Goal: Complete application form: Complete application form

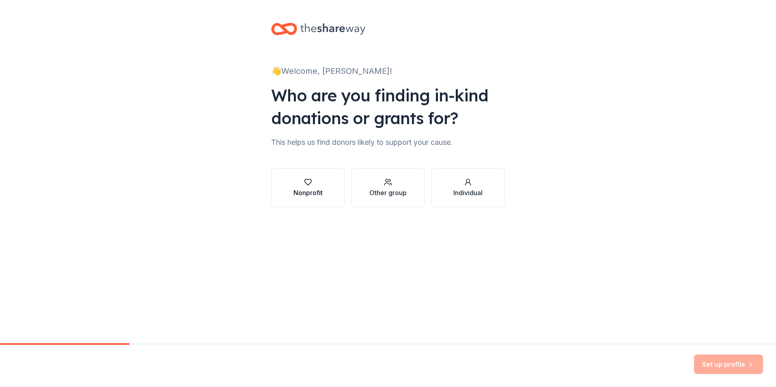
click at [311, 190] on div "Nonprofit" at bounding box center [308, 193] width 29 height 10
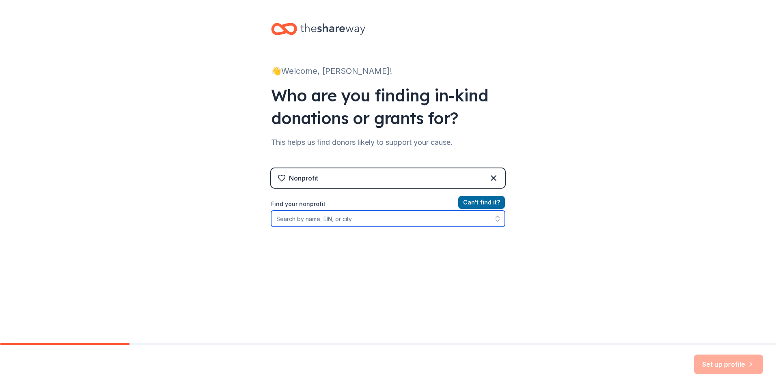
click at [347, 217] on input "Find your nonprofit" at bounding box center [388, 219] width 234 height 16
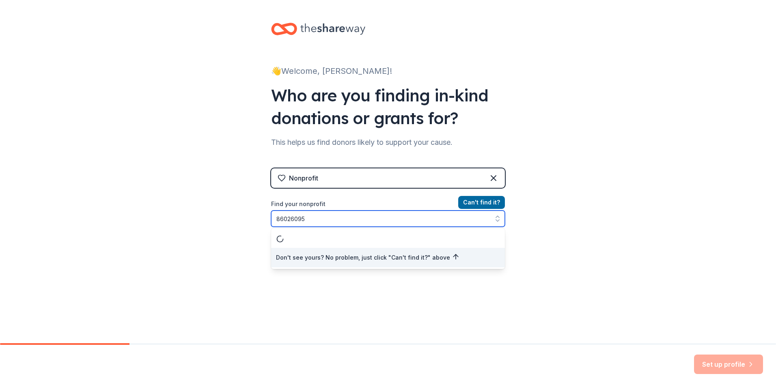
type input "860260959"
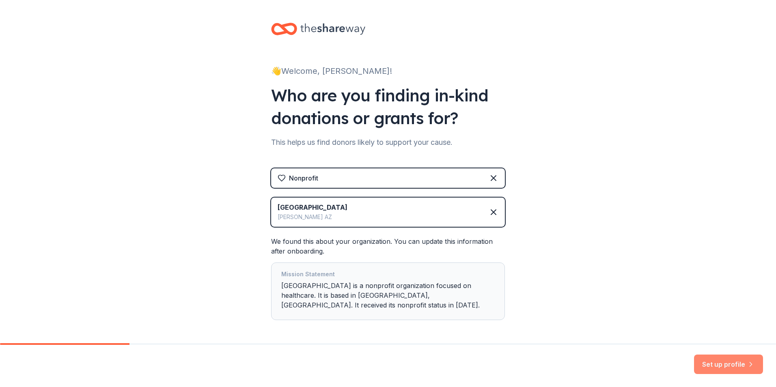
click at [725, 364] on button "Set up profile" at bounding box center [728, 364] width 69 height 19
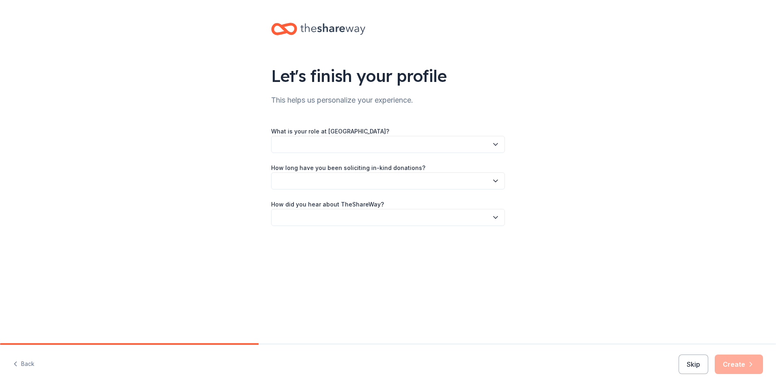
click at [338, 143] on button "button" at bounding box center [388, 144] width 234 height 17
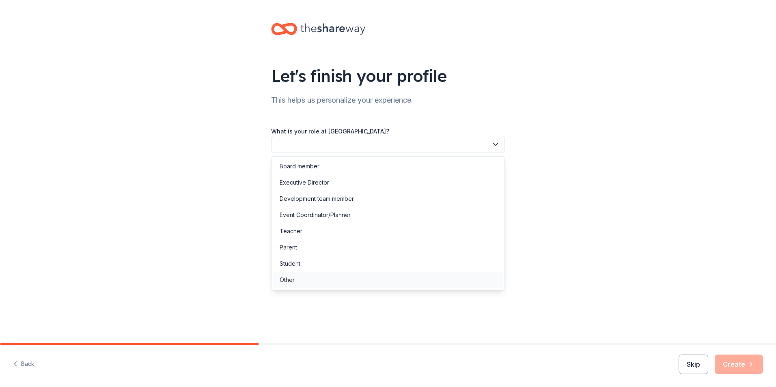
click at [298, 279] on div "Other" at bounding box center [388, 280] width 230 height 16
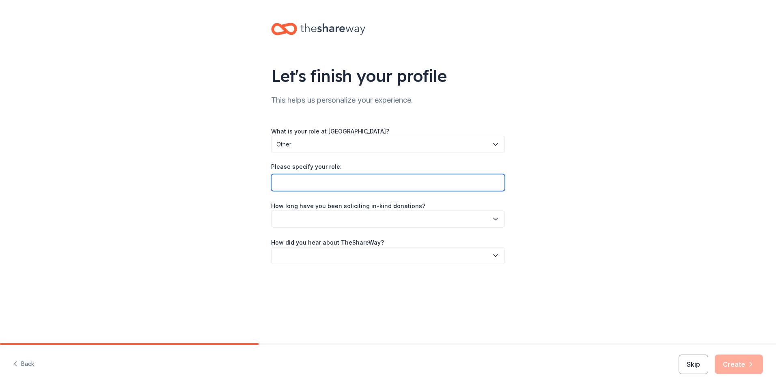
click at [351, 180] on input "Please specify your role:" at bounding box center [388, 182] width 234 height 17
type input "Revenue Cycle Analyst"
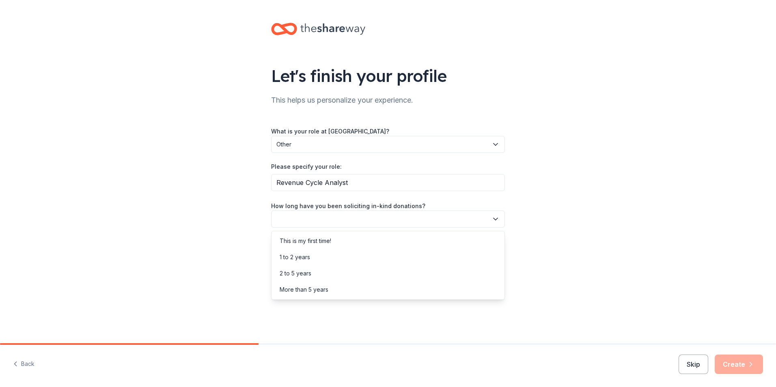
click at [353, 213] on button "button" at bounding box center [388, 219] width 234 height 17
click at [325, 241] on div "This is my first time!" at bounding box center [306, 241] width 52 height 10
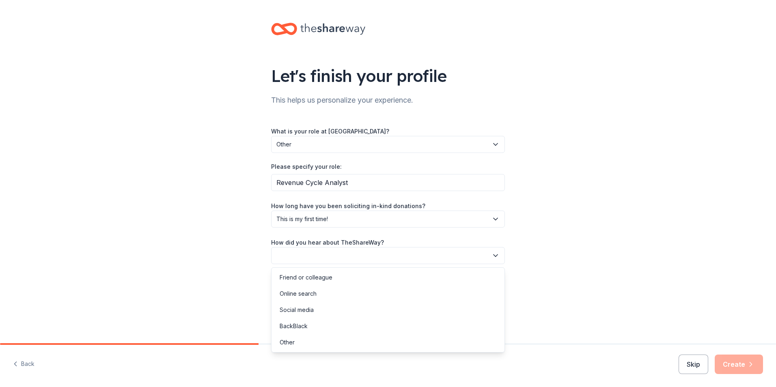
click at [345, 255] on button "button" at bounding box center [388, 255] width 234 height 17
click at [315, 293] on div "Online search" at bounding box center [298, 294] width 37 height 10
click at [741, 366] on button "Create" at bounding box center [739, 364] width 48 height 19
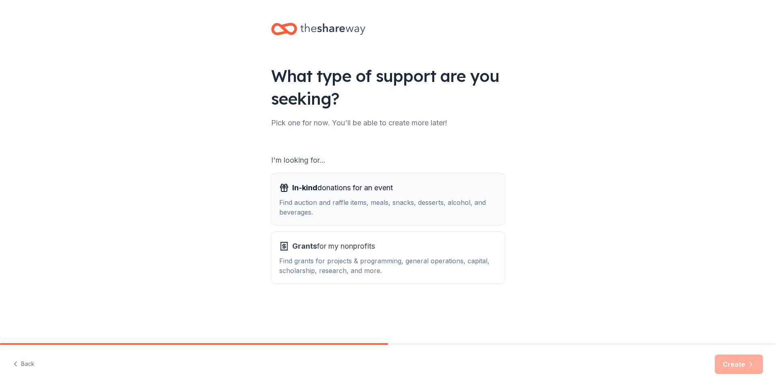
click at [377, 205] on div "Find auction and raffle items, meals, snacks, desserts, alcohol, and beverages." at bounding box center [388, 207] width 218 height 19
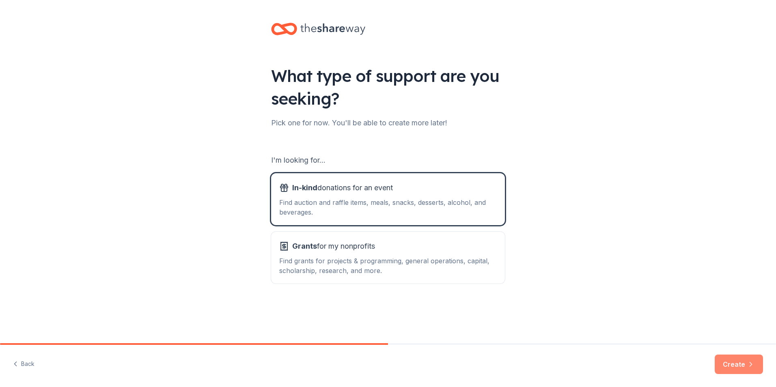
click at [737, 366] on button "Create" at bounding box center [739, 364] width 48 height 19
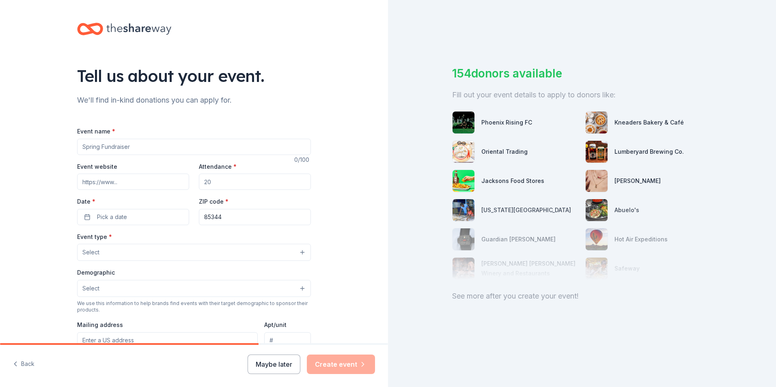
click at [164, 147] on input "Event name *" at bounding box center [194, 147] width 234 height 16
type input "Tenure Party"
click at [107, 184] on input "Event website" at bounding box center [133, 182] width 112 height 16
type input "lapazhospital.org"
type input "200"
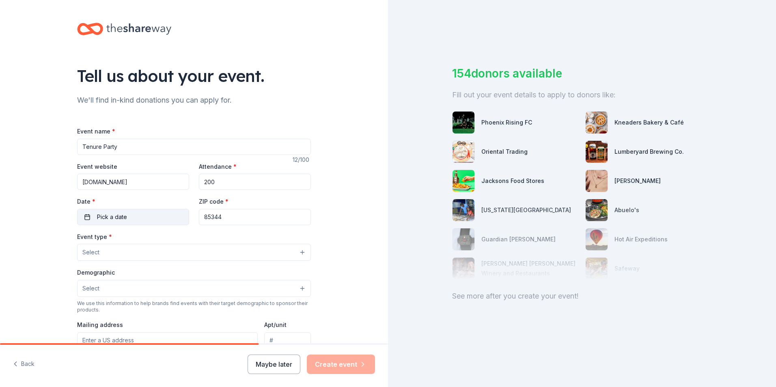
click at [93, 216] on button "Pick a date" at bounding box center [133, 217] width 112 height 16
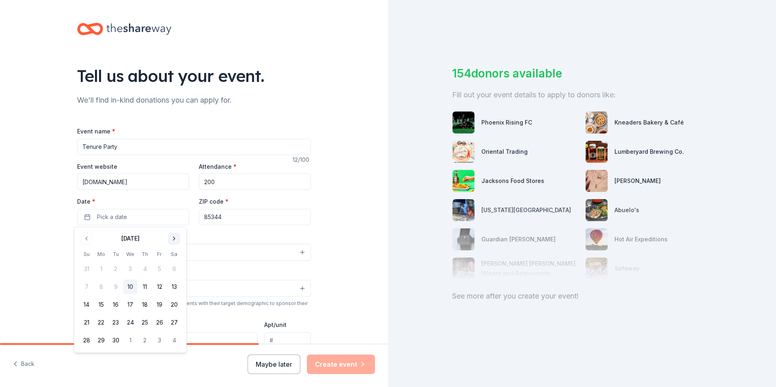
click at [172, 238] on button "Go to next month" at bounding box center [174, 238] width 11 height 11
click at [172, 271] on button "6" at bounding box center [174, 269] width 15 height 15
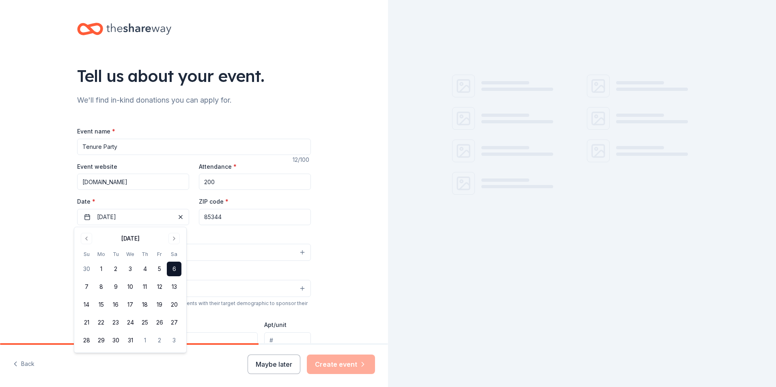
click at [172, 269] on button "6" at bounding box center [174, 269] width 15 height 15
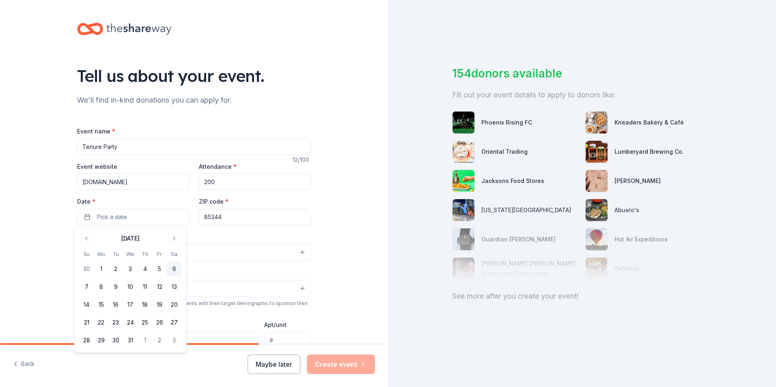
click at [173, 273] on button "6" at bounding box center [174, 269] width 15 height 15
click at [231, 255] on button "Select" at bounding box center [194, 252] width 234 height 17
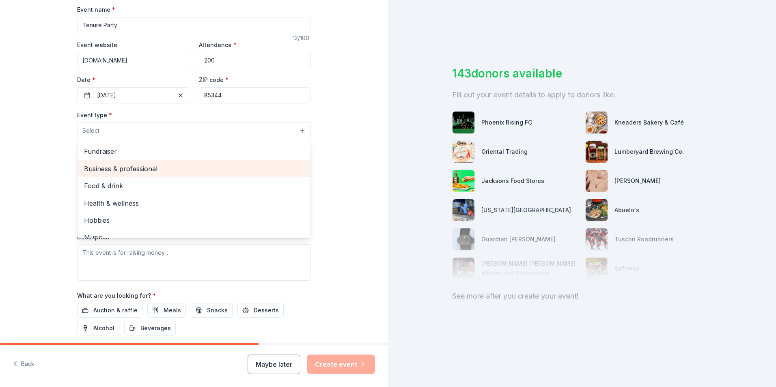
click at [132, 173] on span "Business & professional" at bounding box center [194, 169] width 220 height 11
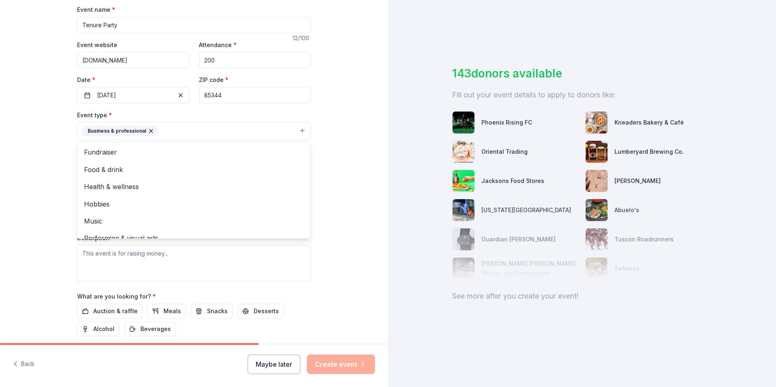
click at [327, 184] on div "Tell us about your event. We'll find in-kind donations you can apply for. Event…" at bounding box center [194, 148] width 388 height 541
click at [115, 171] on button "Select" at bounding box center [194, 167] width 234 height 17
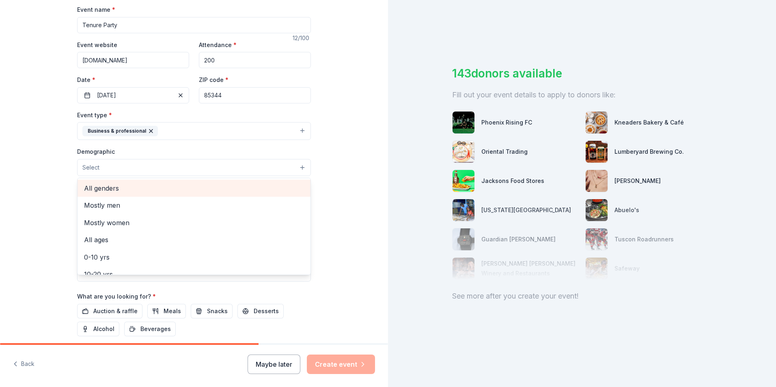
click at [127, 195] on div "All genders" at bounding box center [194, 188] width 233 height 17
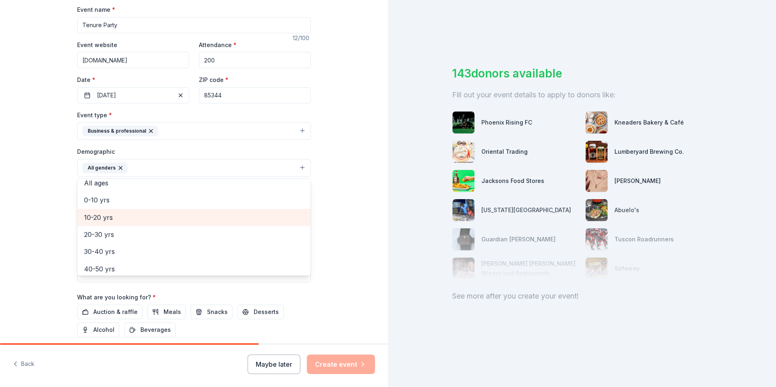
scroll to position [81, 0]
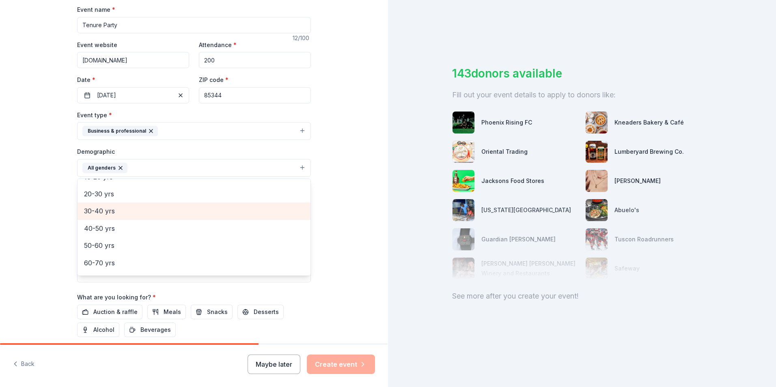
click at [121, 215] on span "30-40 yrs" at bounding box center [194, 211] width 220 height 11
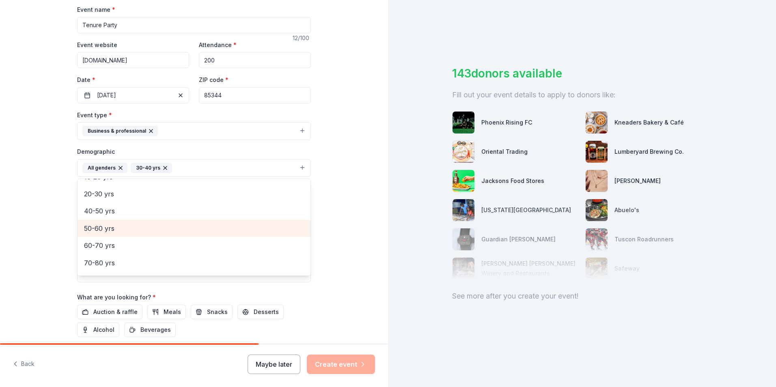
click at [122, 227] on span "50-60 yrs" at bounding box center [194, 228] width 220 height 11
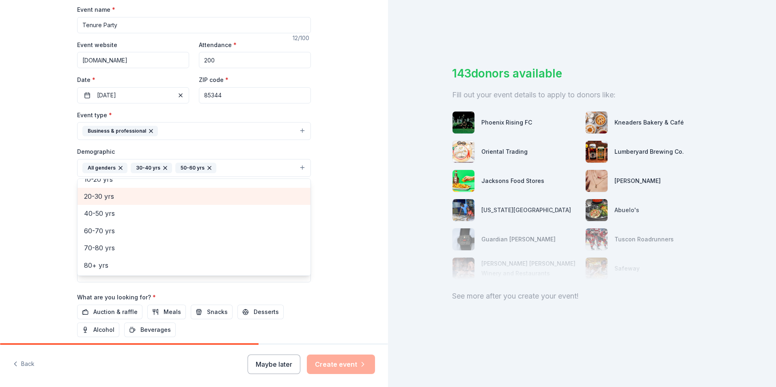
click at [119, 197] on span "20-30 yrs" at bounding box center [194, 196] width 220 height 11
click at [336, 220] on div "Tell us about your event. We'll find in-kind donations you can apply for. Event…" at bounding box center [194, 149] width 388 height 542
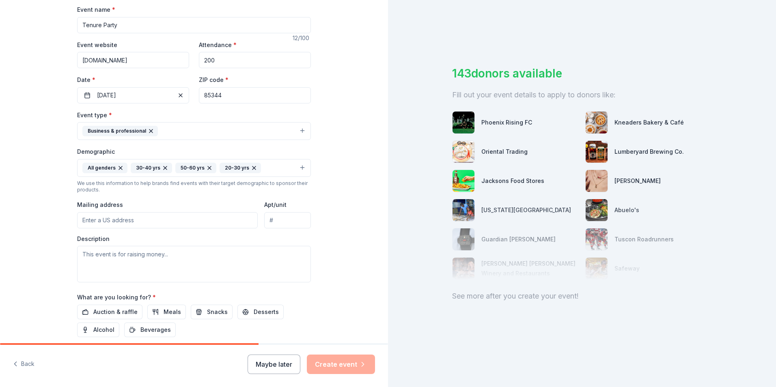
click at [140, 223] on input "Mailing address" at bounding box center [167, 220] width 181 height 16
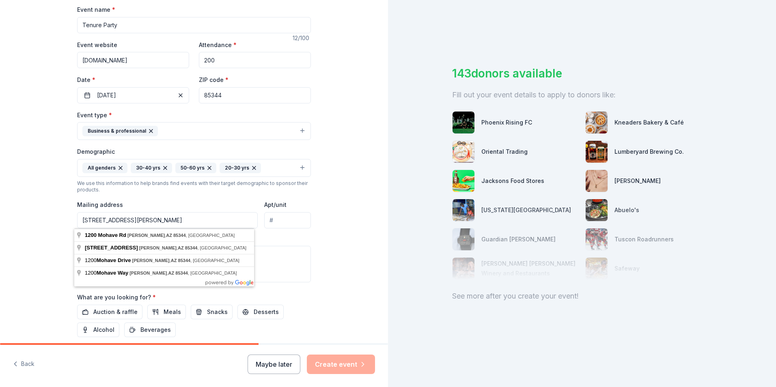
type input "1200 W Mohave Rd Parker AZ 85344"
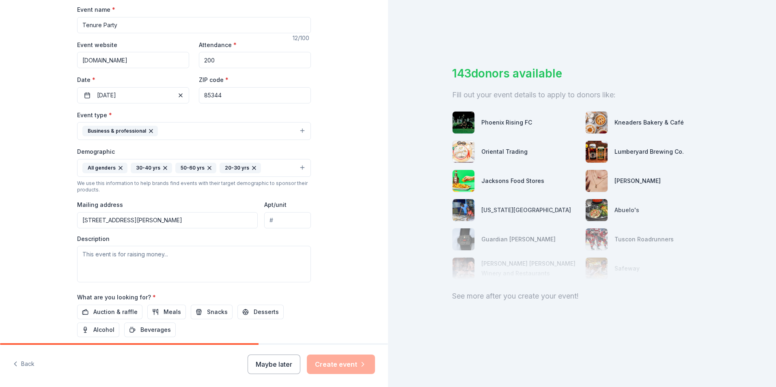
click at [337, 215] on div "Tell us about your event. We'll find in-kind donations you can apply for. Event…" at bounding box center [194, 149] width 388 height 542
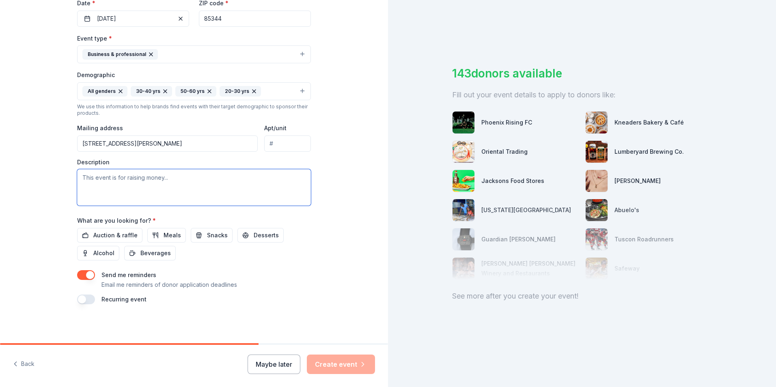
click at [146, 181] on textarea at bounding box center [194, 187] width 234 height 37
click at [104, 179] on textarea at bounding box center [194, 187] width 234 height 37
paste textarea "La Paz Regional Hospital (LPRH), a 501(c)3 nonprofit hospital in Parker, Arizon…"
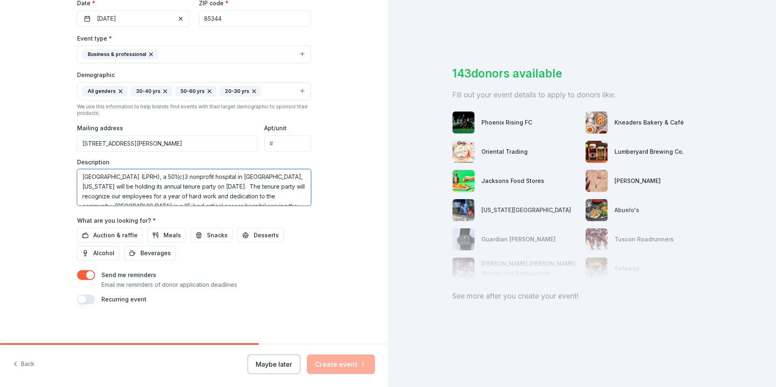
scroll to position [0, 0]
type textarea "La Paz Regional Hospital (LPRH), a 501(c)3 nonprofit hospital in Parker, Arizon…"
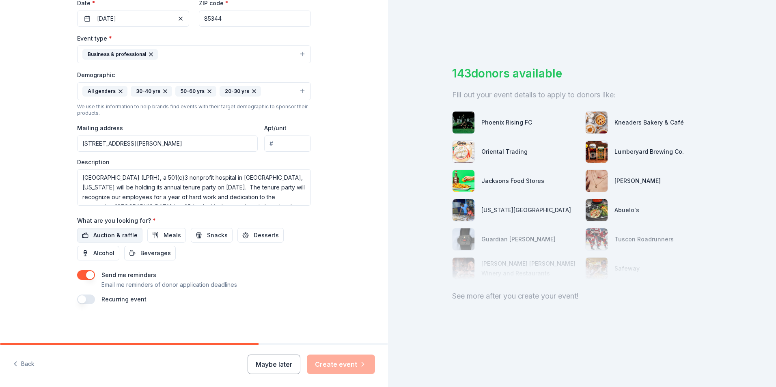
click at [104, 234] on span "Auction & raffle" at bounding box center [115, 236] width 44 height 10
click at [85, 300] on button "button" at bounding box center [86, 300] width 18 height 10
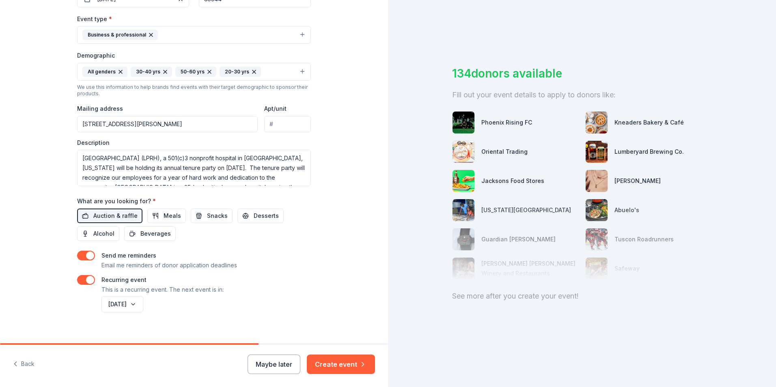
scroll to position [228, 0]
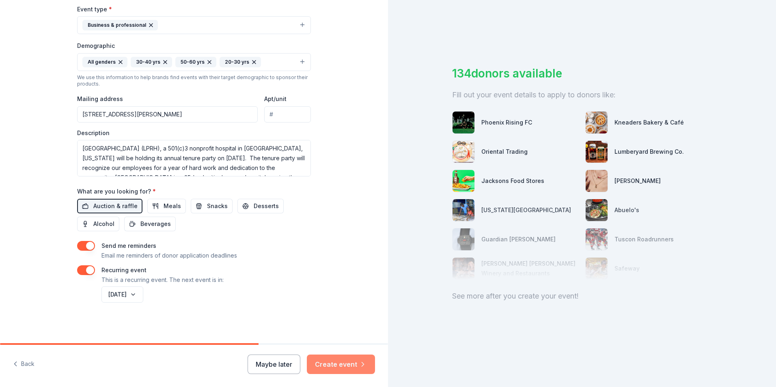
click at [347, 366] on button "Create event" at bounding box center [341, 364] width 68 height 19
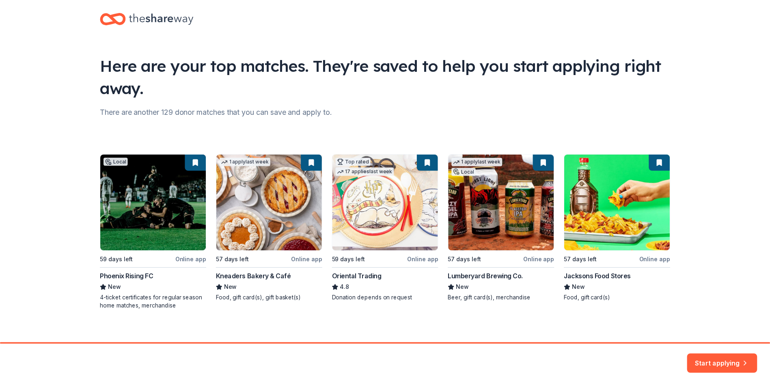
scroll to position [17, 0]
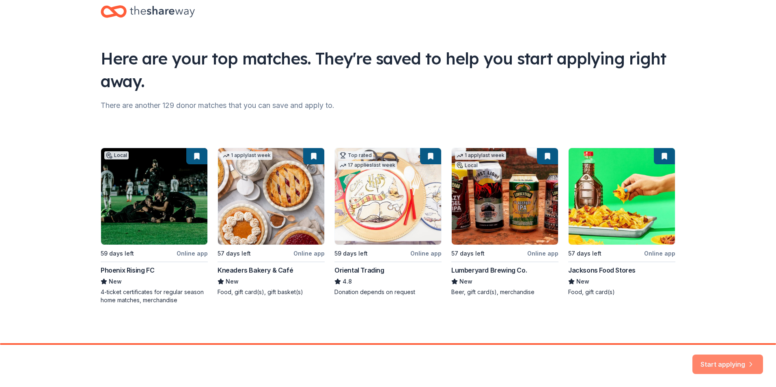
click at [730, 365] on button "Start applying" at bounding box center [728, 360] width 71 height 19
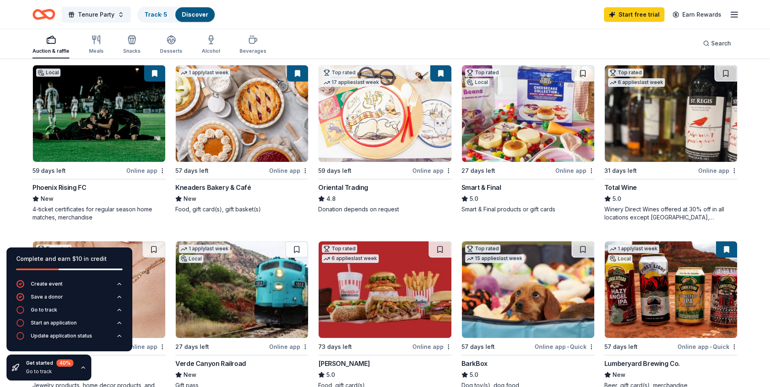
scroll to position [81, 0]
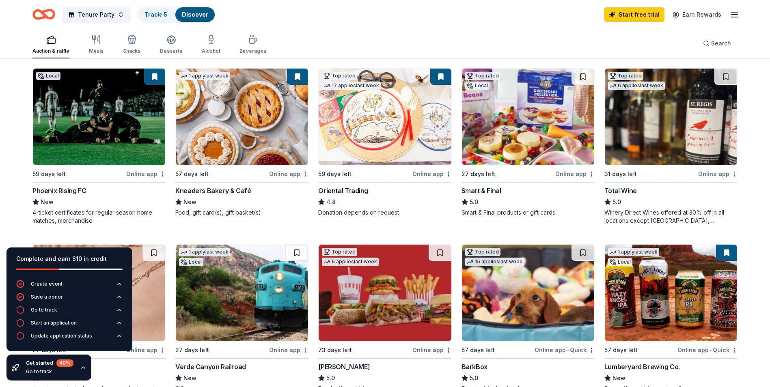
click at [139, 173] on div "Online app" at bounding box center [145, 174] width 39 height 10
click at [286, 173] on div "Online app" at bounding box center [288, 174] width 39 height 10
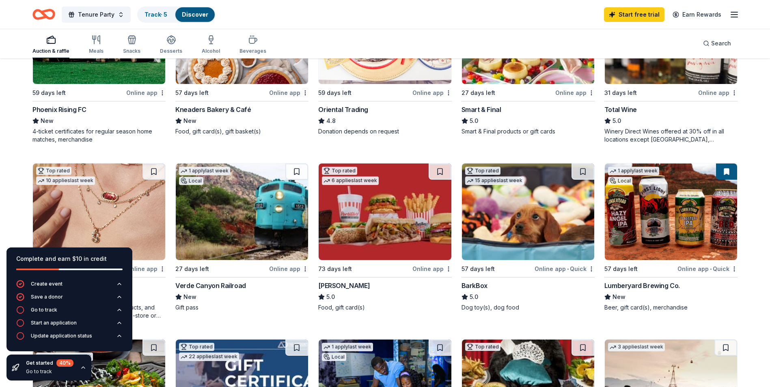
scroll to position [244, 0]
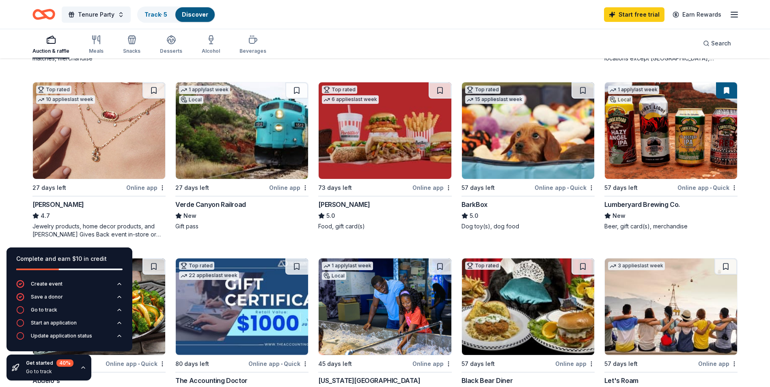
click at [254, 125] on img at bounding box center [242, 130] width 132 height 97
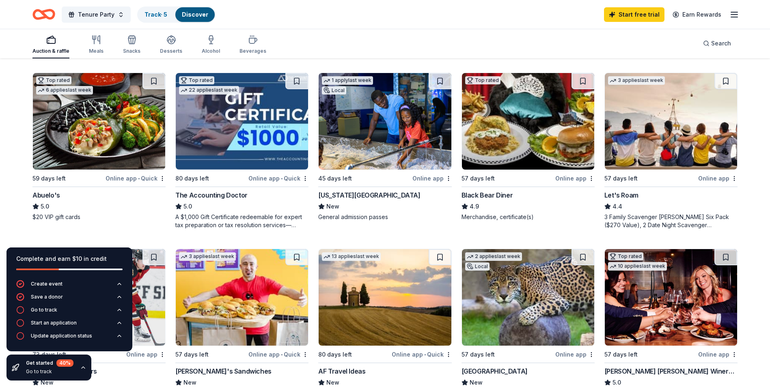
scroll to position [447, 0]
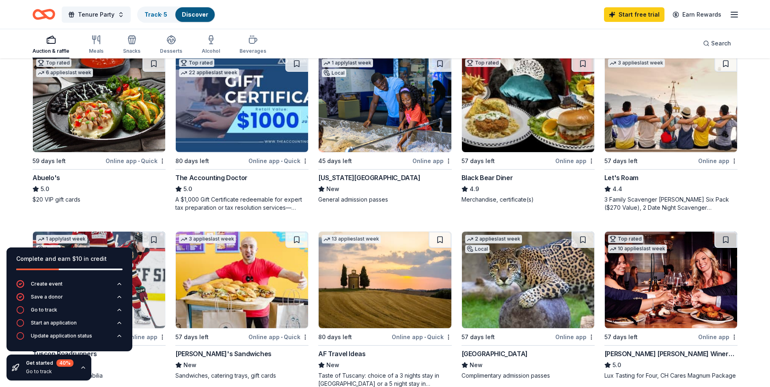
click at [380, 131] on img at bounding box center [385, 104] width 132 height 97
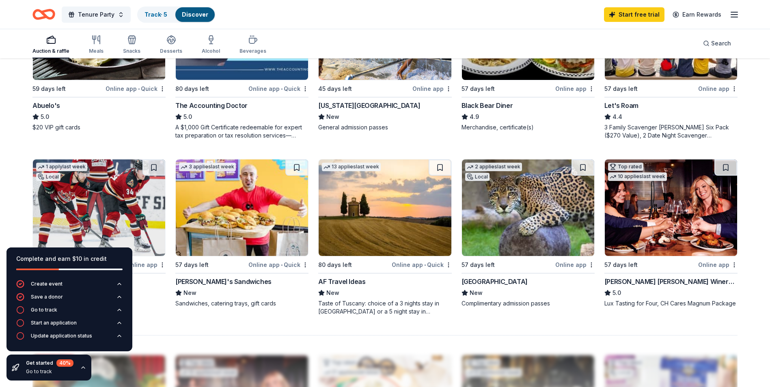
scroll to position [569, 0]
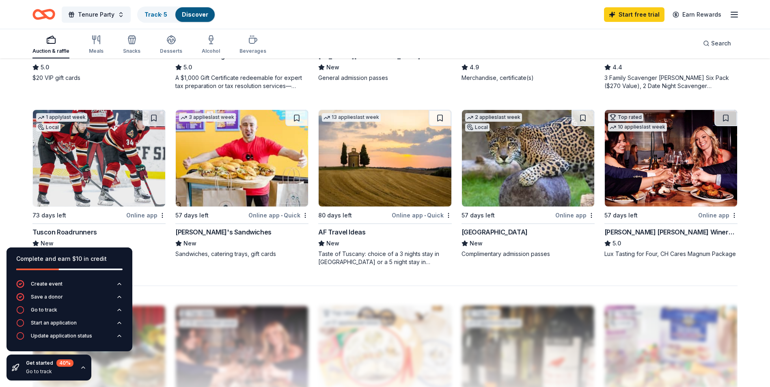
click at [371, 143] on img at bounding box center [385, 158] width 132 height 97
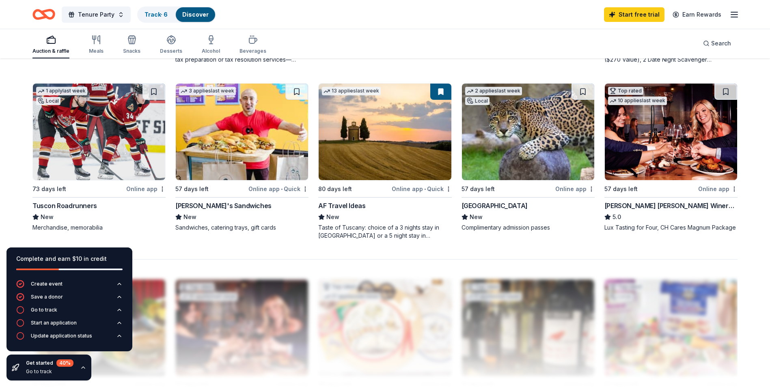
scroll to position [609, 0]
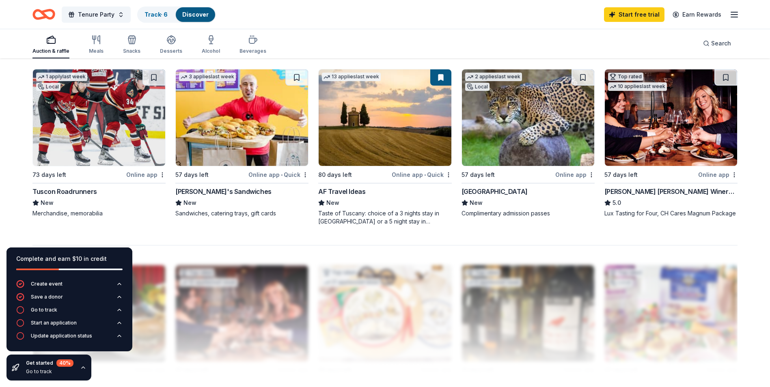
click at [663, 129] on img at bounding box center [671, 117] width 132 height 97
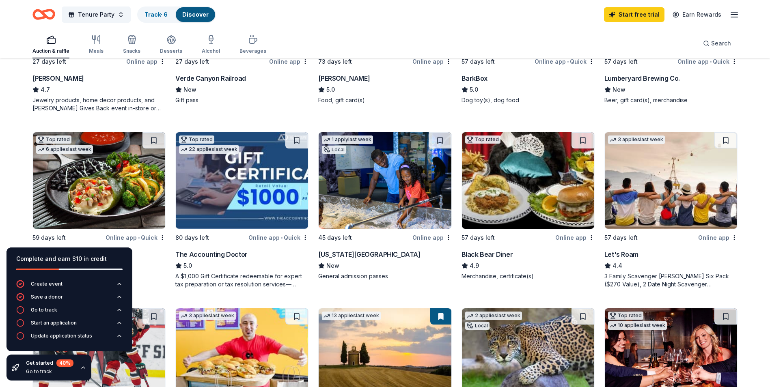
scroll to position [447, 0]
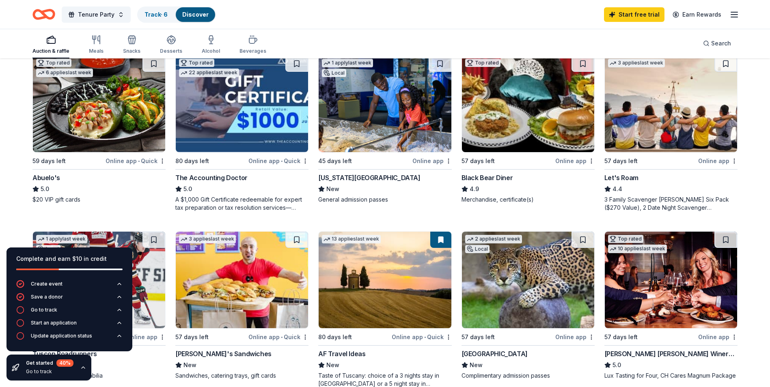
click at [61, 369] on div "Go to track" at bounding box center [50, 372] width 48 height 6
click at [82, 368] on icon "button" at bounding box center [83, 368] width 3 height 2
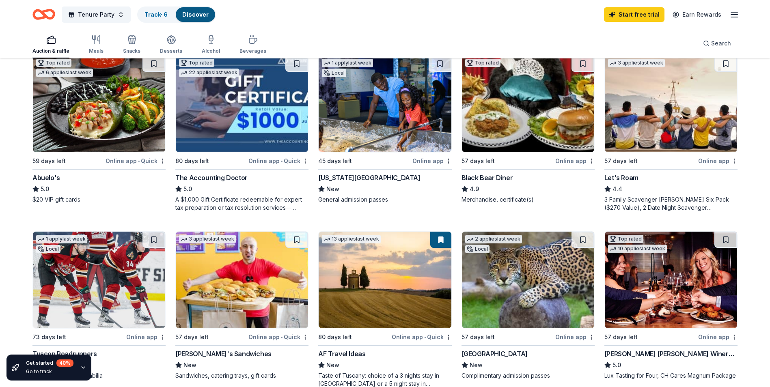
click at [535, 111] on img at bounding box center [528, 104] width 132 height 97
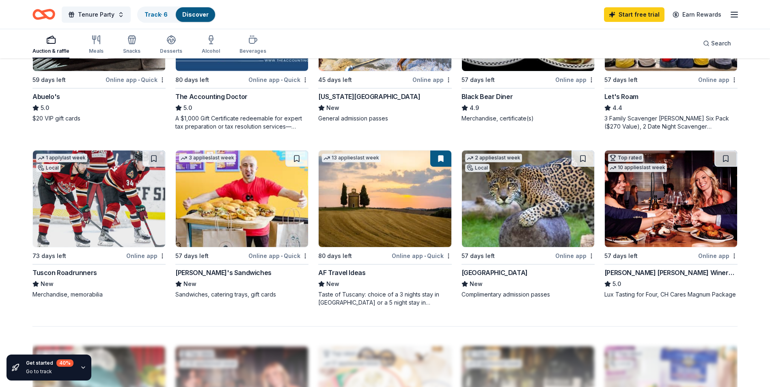
scroll to position [406, 0]
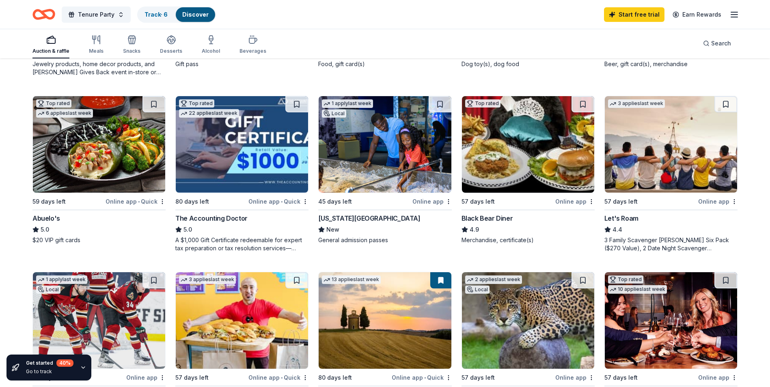
click at [528, 142] on img at bounding box center [528, 144] width 132 height 97
click at [574, 201] on div "Online app" at bounding box center [575, 202] width 39 height 10
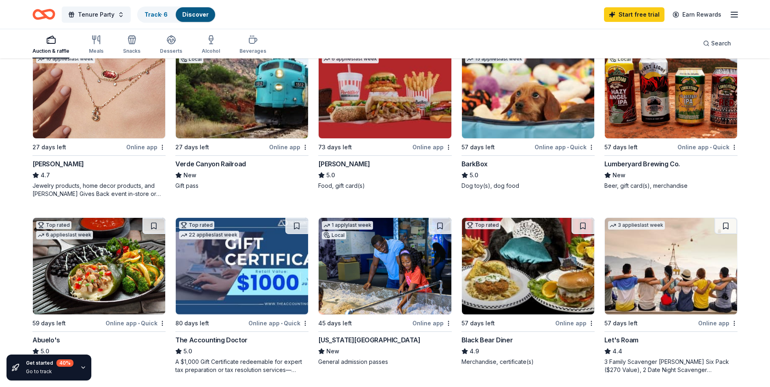
scroll to position [0, 0]
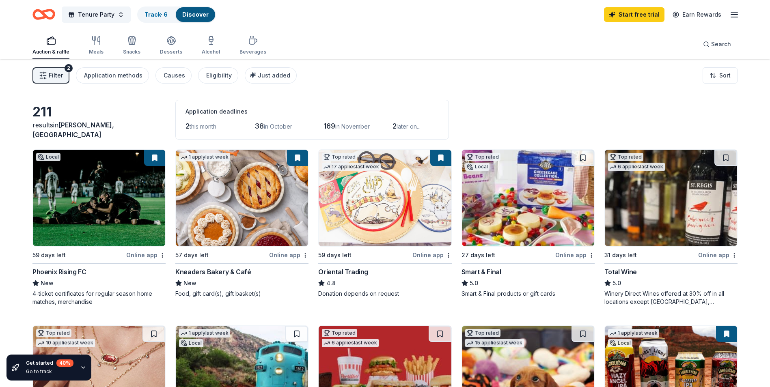
click at [53, 373] on div "Go to track" at bounding box center [50, 372] width 48 height 6
click at [73, 373] on div "Get started 40 % Go to track" at bounding box center [48, 368] width 85 height 26
click at [82, 365] on icon "button" at bounding box center [83, 368] width 6 height 6
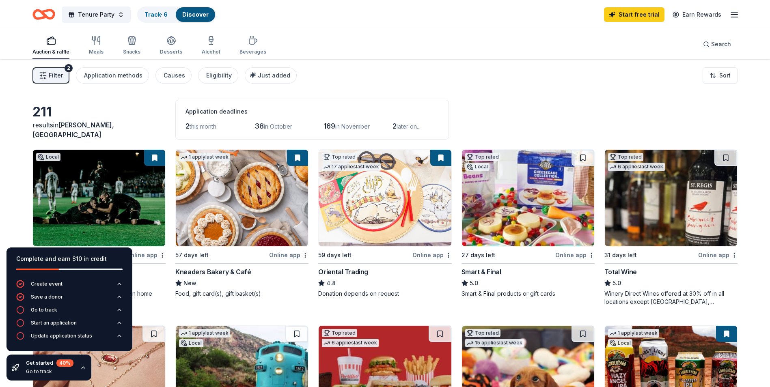
click at [153, 119] on div "211" at bounding box center [98, 112] width 133 height 16
click at [78, 373] on div "Get started 40 % Go to track" at bounding box center [48, 368] width 85 height 26
click at [80, 369] on icon "button" at bounding box center [83, 368] width 6 height 6
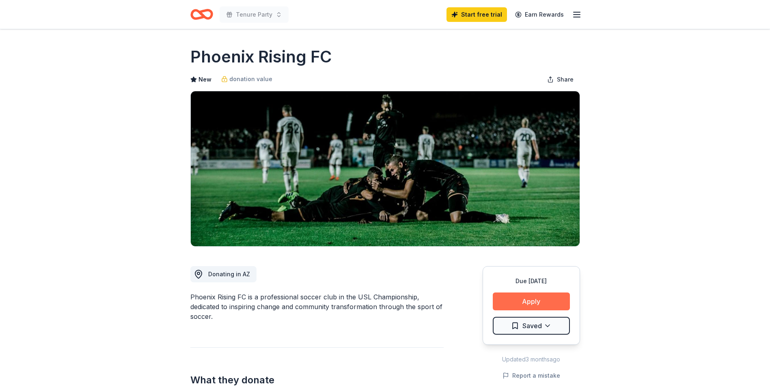
click at [539, 303] on button "Apply" at bounding box center [531, 302] width 77 height 18
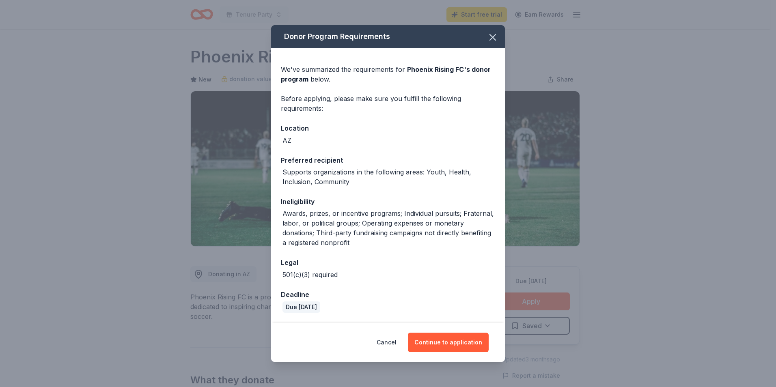
scroll to position [63, 0]
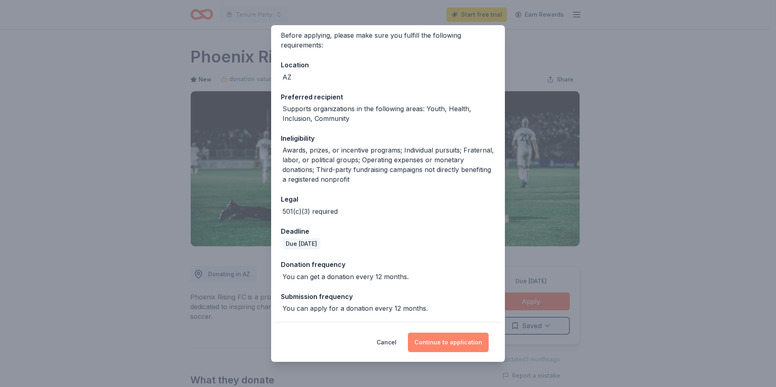
click at [452, 338] on button "Continue to application" at bounding box center [448, 342] width 81 height 19
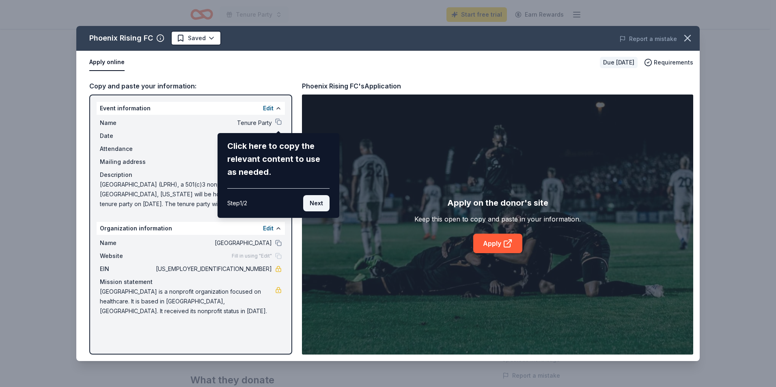
click at [320, 205] on button "Next" at bounding box center [316, 203] width 26 height 16
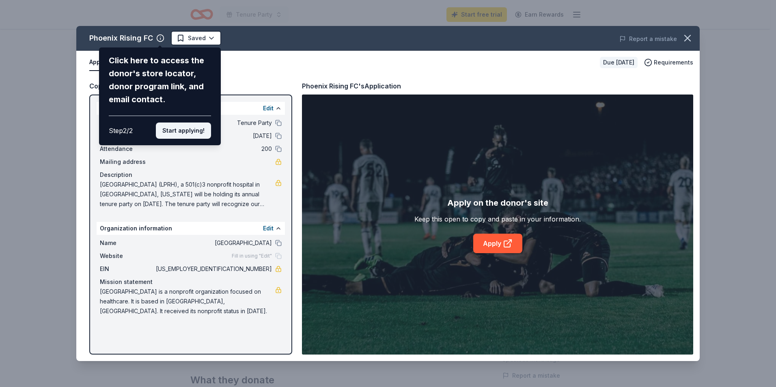
click at [193, 134] on button "Start applying!" at bounding box center [183, 131] width 55 height 16
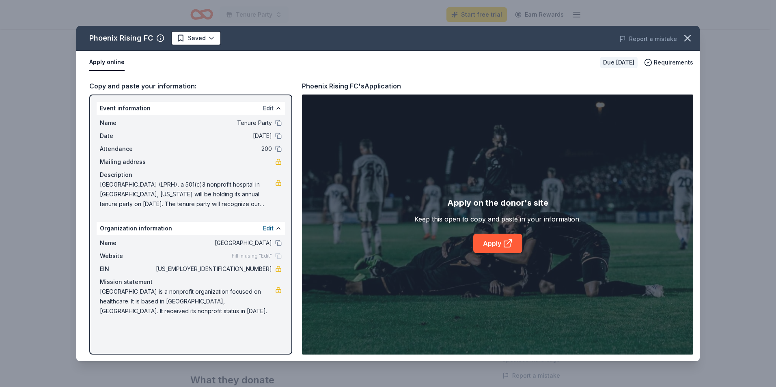
click at [268, 107] on button "Edit" at bounding box center [268, 109] width 11 height 10
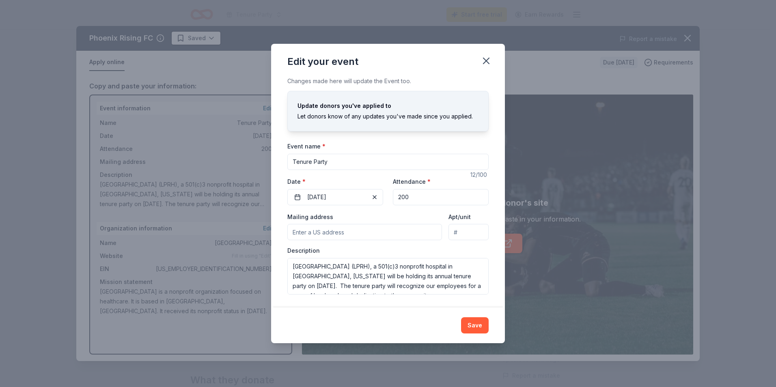
click at [358, 234] on input "Mailing address" at bounding box center [365, 232] width 155 height 16
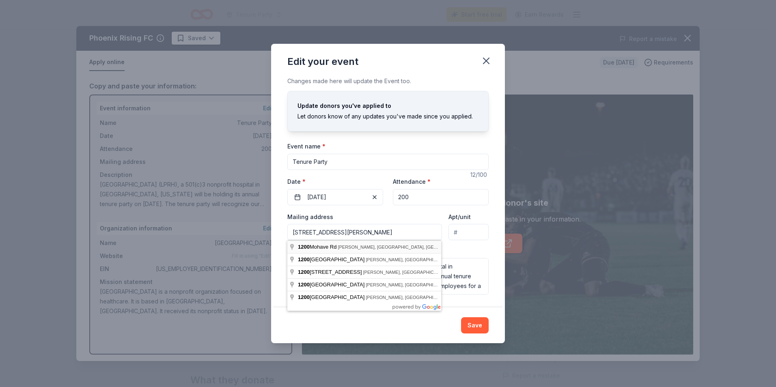
type input "1200 Mohave Road, Parker, AZ, 85344"
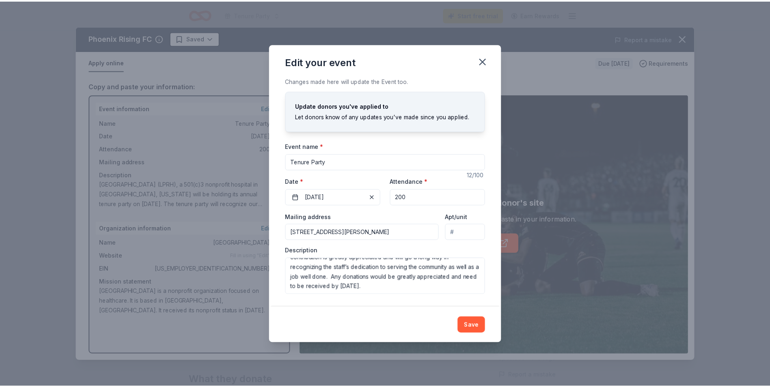
scroll to position [107, 0]
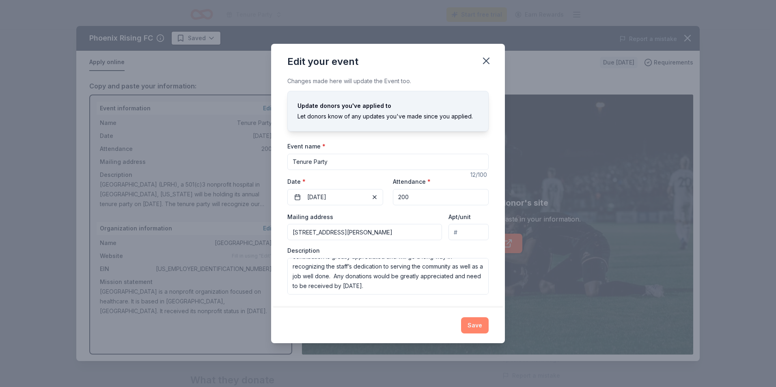
click at [476, 327] on button "Save" at bounding box center [475, 326] width 28 height 16
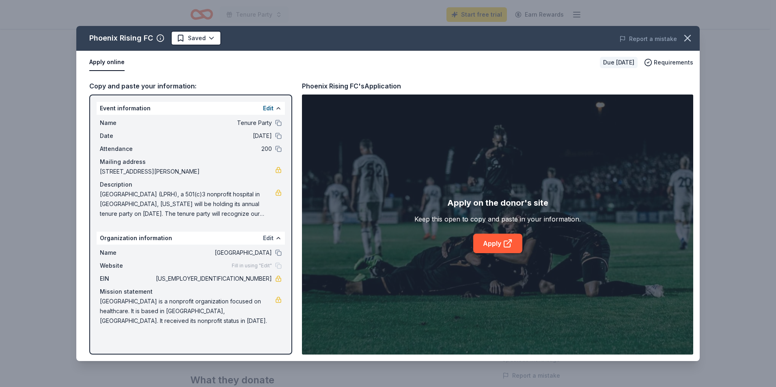
click at [268, 235] on button "Edit" at bounding box center [268, 239] width 11 height 10
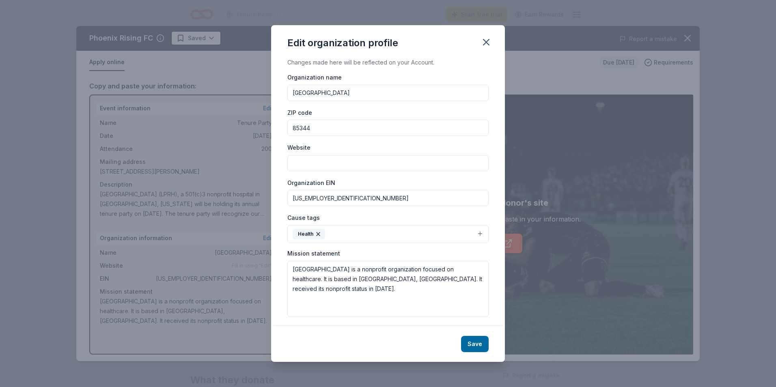
click at [314, 164] on input "Website" at bounding box center [388, 163] width 201 height 16
type input "[DOMAIN_NAME]"
click at [474, 345] on button "Save" at bounding box center [475, 344] width 28 height 16
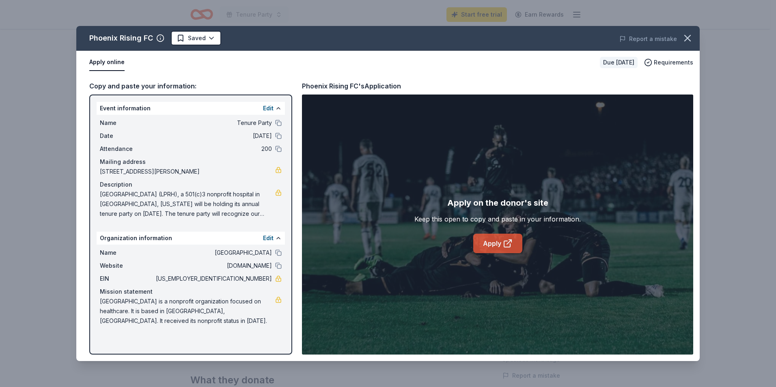
click at [500, 245] on link "Apply" at bounding box center [498, 243] width 49 height 19
click at [691, 38] on icon "button" at bounding box center [687, 37] width 11 height 11
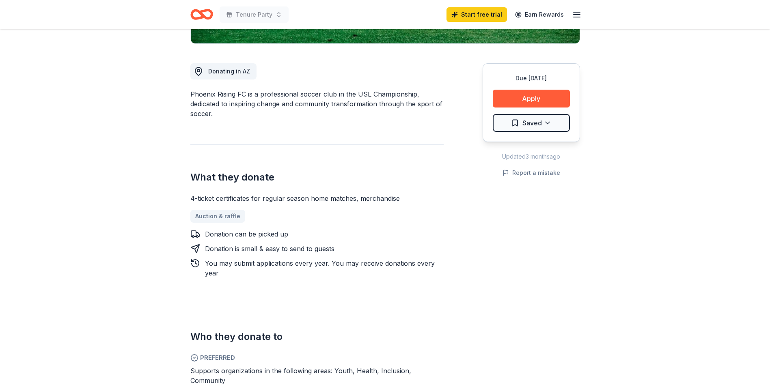
scroll to position [0, 0]
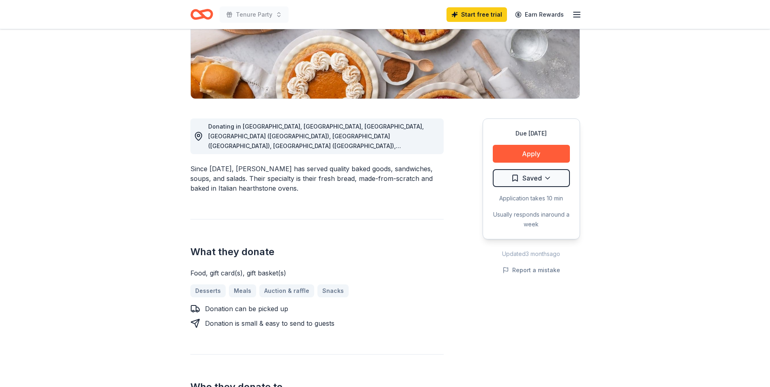
scroll to position [162, 0]
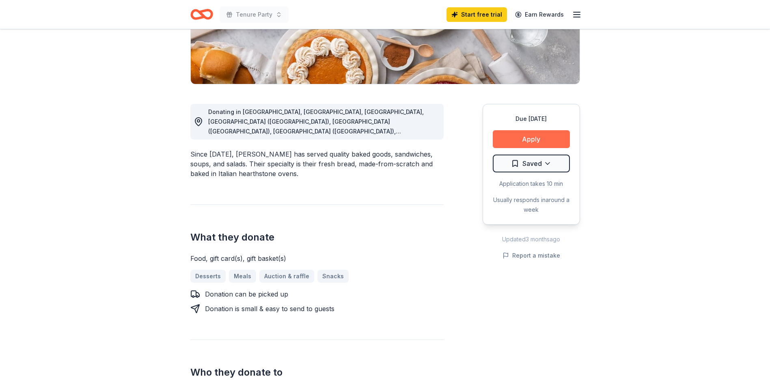
click at [542, 139] on button "Apply" at bounding box center [531, 139] width 77 height 18
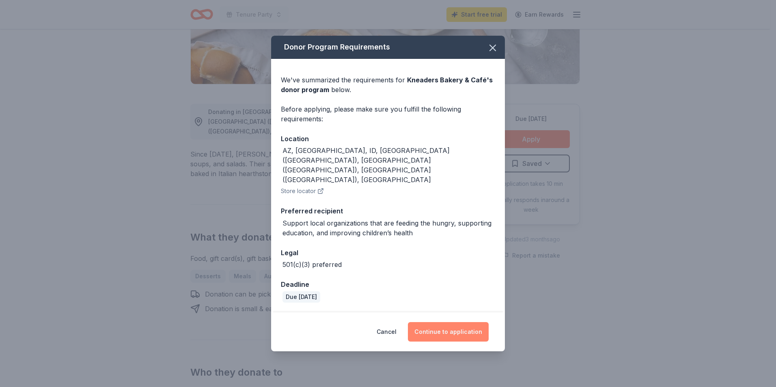
click at [437, 322] on button "Continue to application" at bounding box center [448, 331] width 81 height 19
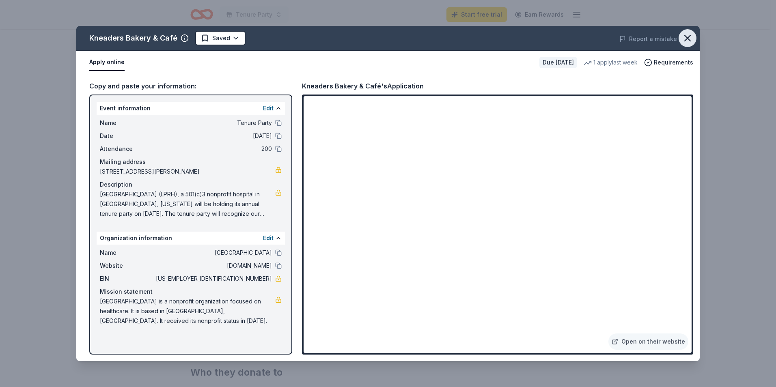
click at [691, 35] on icon "button" at bounding box center [687, 37] width 11 height 11
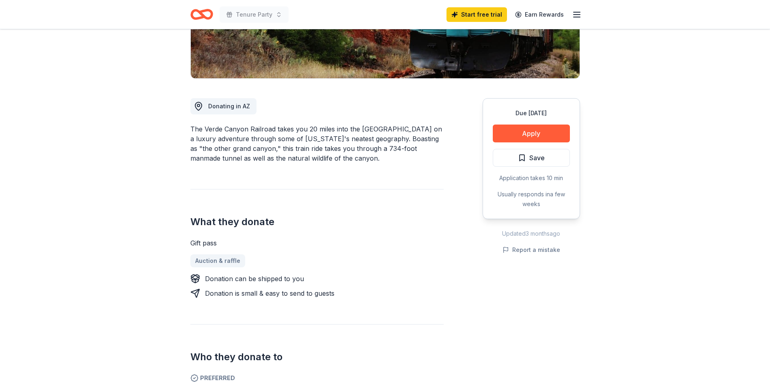
scroll to position [81, 0]
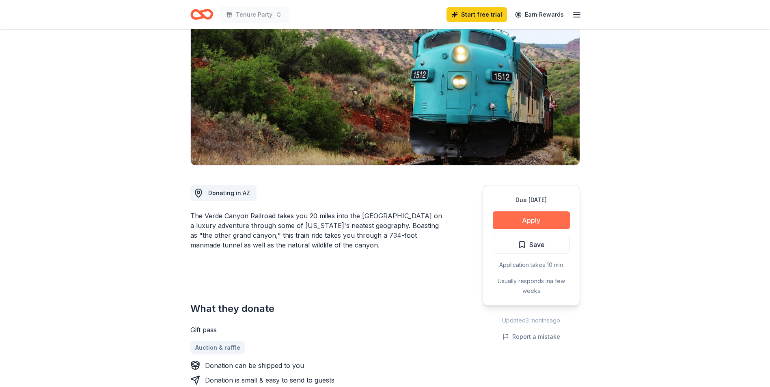
click at [534, 219] on button "Apply" at bounding box center [531, 221] width 77 height 18
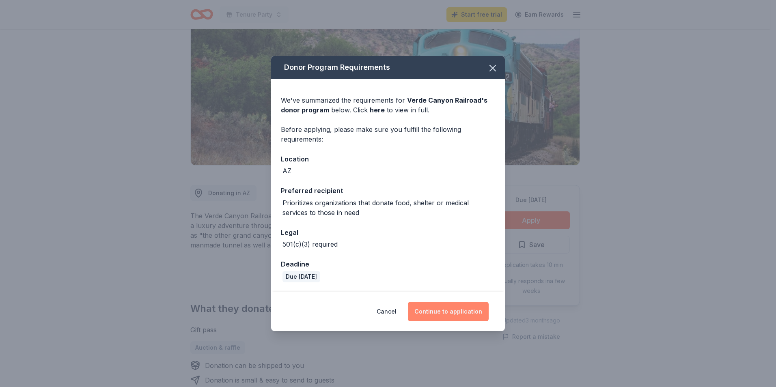
click at [459, 318] on button "Continue to application" at bounding box center [448, 311] width 81 height 19
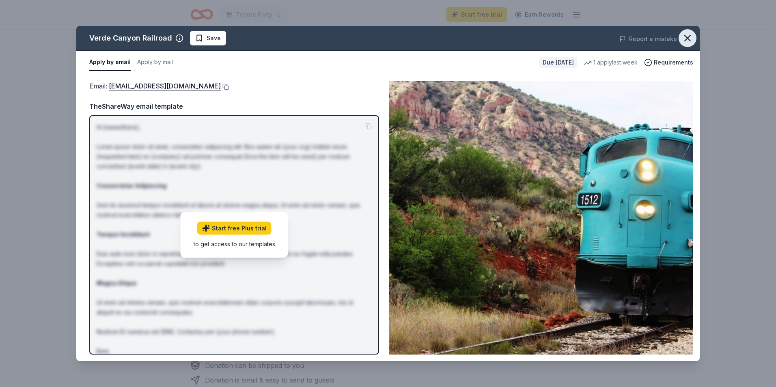
click at [686, 39] on icon "button" at bounding box center [687, 37] width 11 height 11
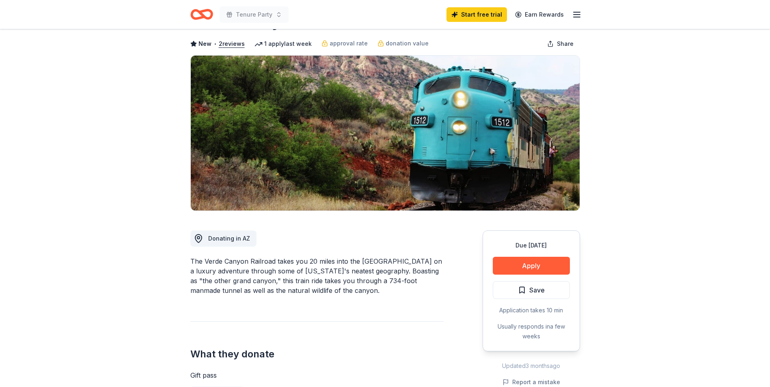
scroll to position [0, 0]
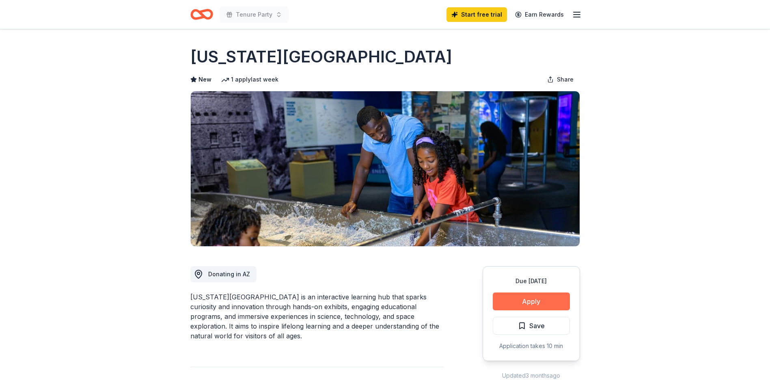
click at [536, 308] on button "Apply" at bounding box center [531, 302] width 77 height 18
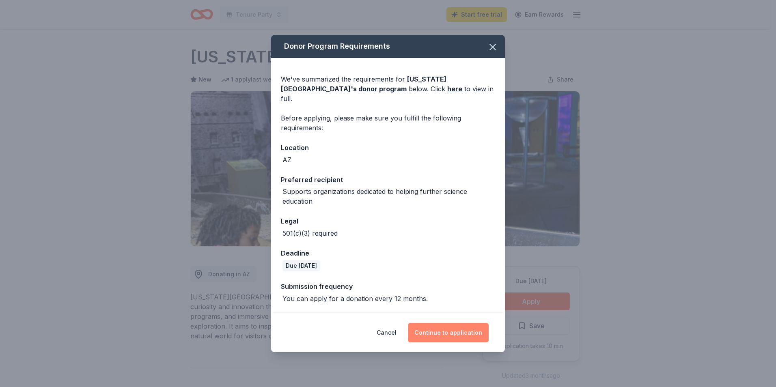
click at [447, 336] on button "Continue to application" at bounding box center [448, 332] width 81 height 19
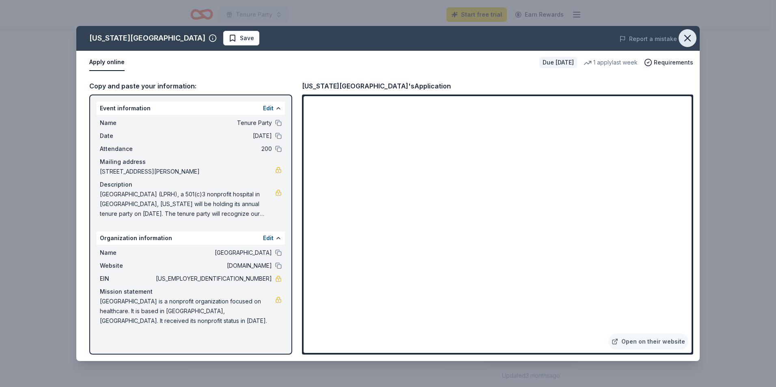
click at [688, 39] on icon "button" at bounding box center [687, 37] width 11 height 11
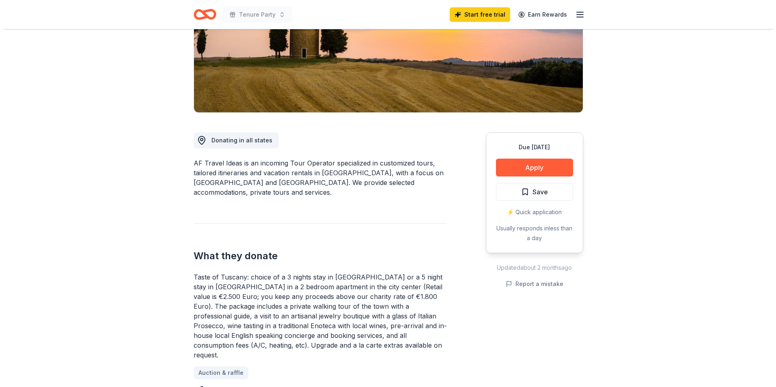
scroll to position [162, 0]
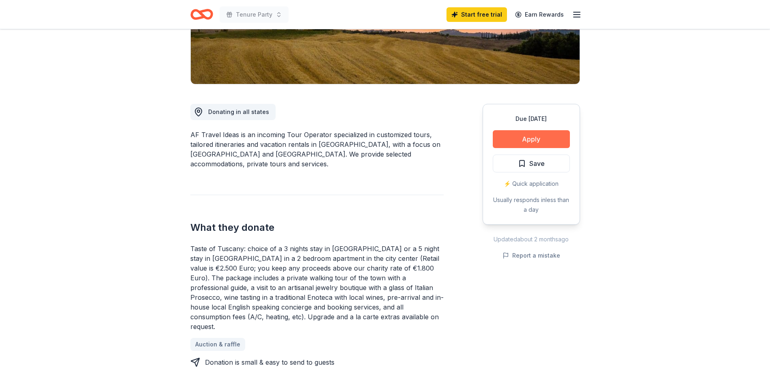
click at [543, 140] on button "Apply" at bounding box center [531, 139] width 77 height 18
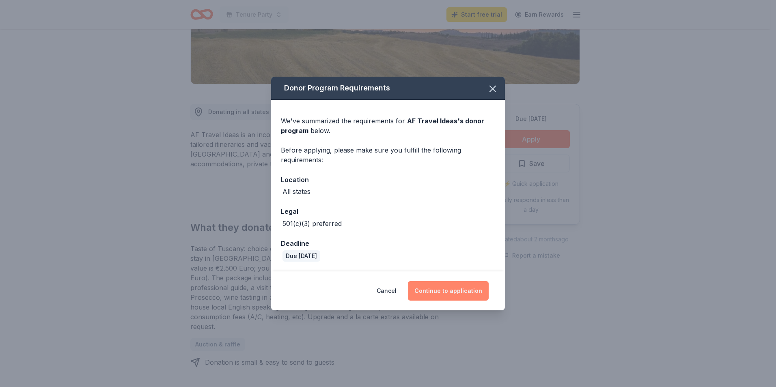
click at [459, 292] on button "Continue to application" at bounding box center [448, 290] width 81 height 19
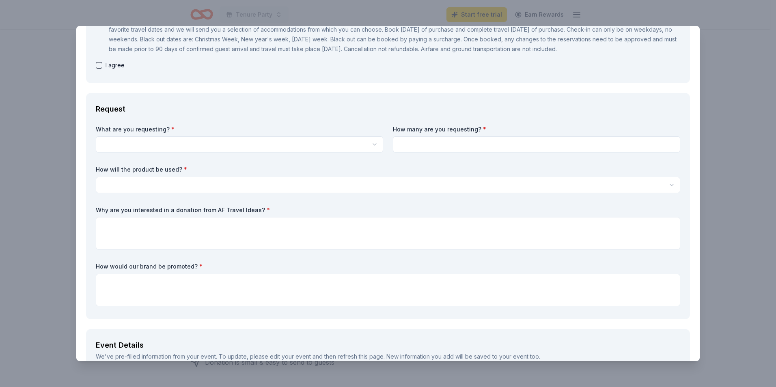
scroll to position [0, 0]
click at [183, 151] on html "Tenure Party Start free trial Earn Rewards Due in 80 days Share AF Travel Ideas…" at bounding box center [388, 193] width 776 height 387
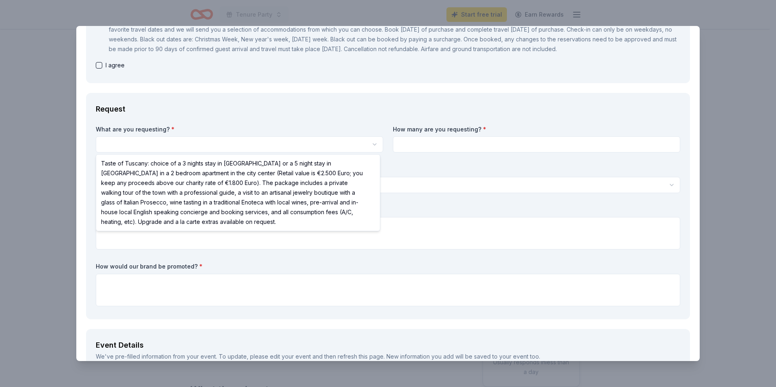
select select "Taste of Tuscany: choice of a 3 nights stay in Florence or a 5 night stay in Co…"
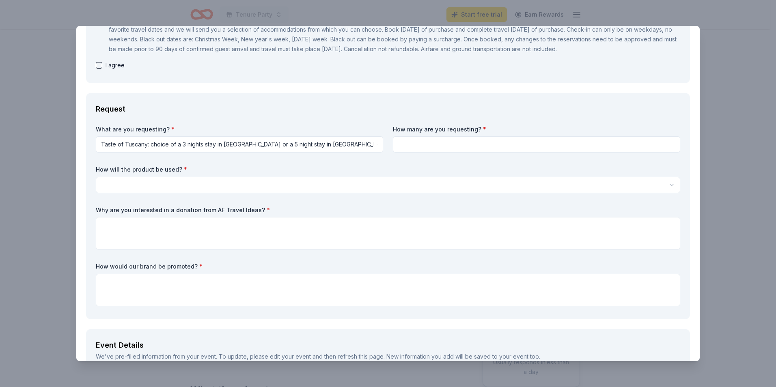
click at [418, 141] on input at bounding box center [537, 144] width 288 height 16
type input "1"
click at [168, 182] on html "Tenure Party Start free trial Earn Rewards Due in 80 days Share AF Travel Ideas…" at bounding box center [388, 193] width 776 height 387
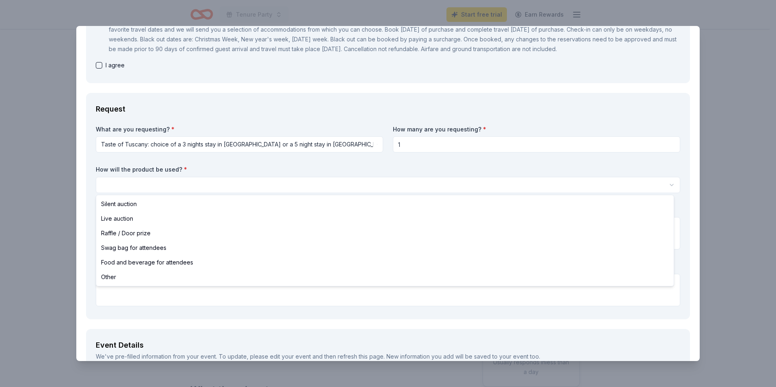
select select "raffleDoorPrize"
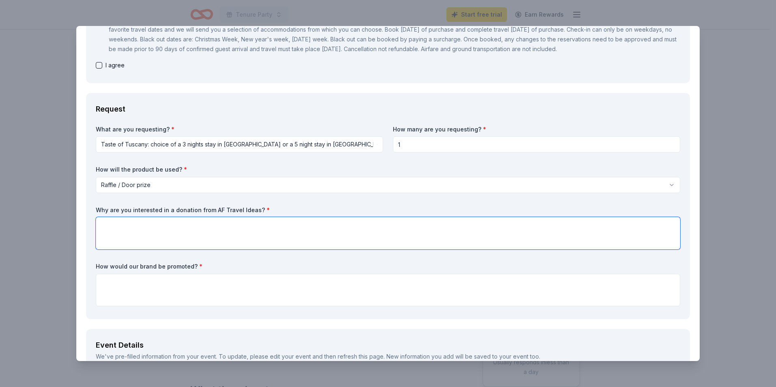
click at [157, 236] on textarea at bounding box center [388, 233] width 585 height 32
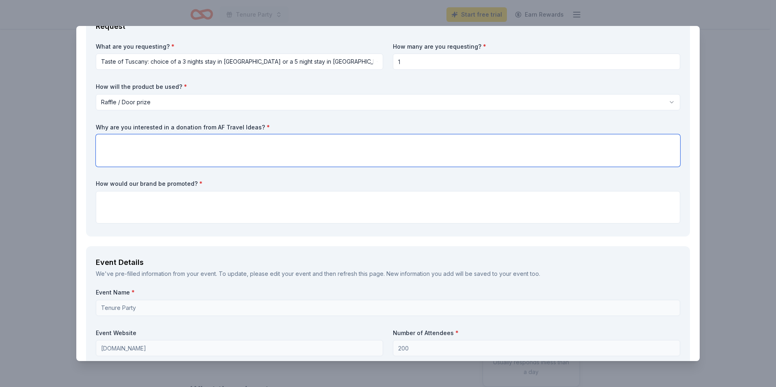
scroll to position [244, 0]
click at [162, 145] on textarea "We are looking for" at bounding box center [388, 152] width 585 height 32
drag, startPoint x: 162, startPoint y: 145, endPoint x: 98, endPoint y: 146, distance: 64.2
click at [98, 146] on textarea "We are looking for" at bounding box center [388, 152] width 585 height 32
paste textarea "LPRH is seeking donations of goods, services, and monetary instruments as prize…"
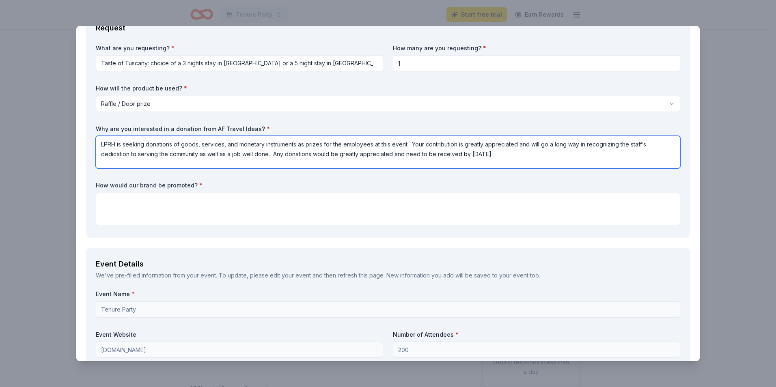
type textarea "LPRH is seeking donations of goods, services, and monetary instruments as prize…"
click at [206, 206] on textarea at bounding box center [388, 209] width 585 height 32
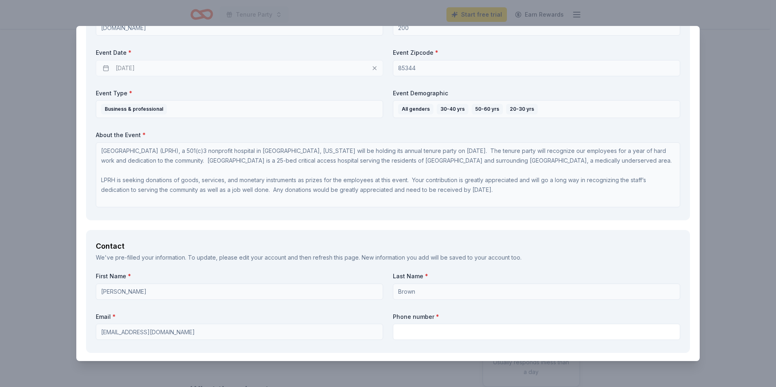
scroll to position [690, 0]
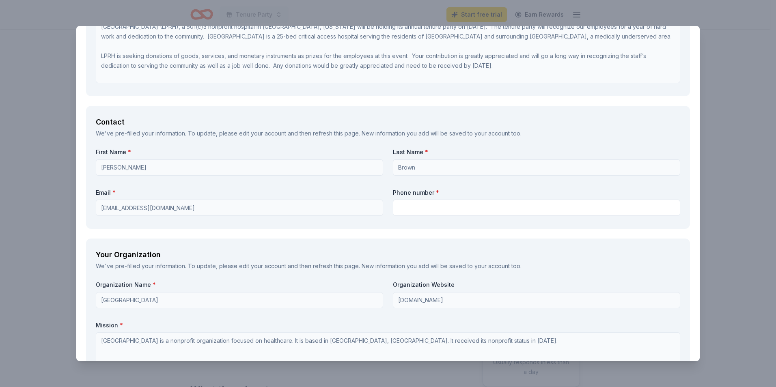
type textarea "We do not due promotions for the services, this would be a gift for an employee."
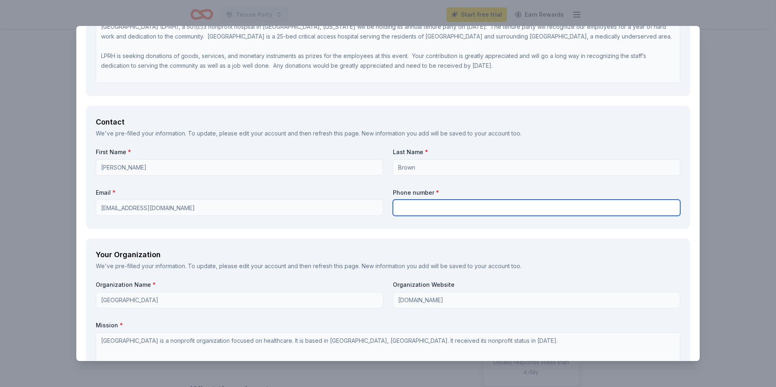
click at [422, 211] on input "text" at bounding box center [537, 208] width 288 height 16
type input "9286697314"
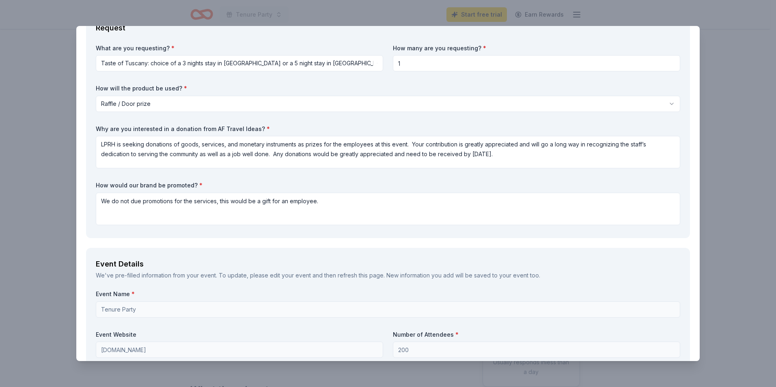
scroll to position [230, 0]
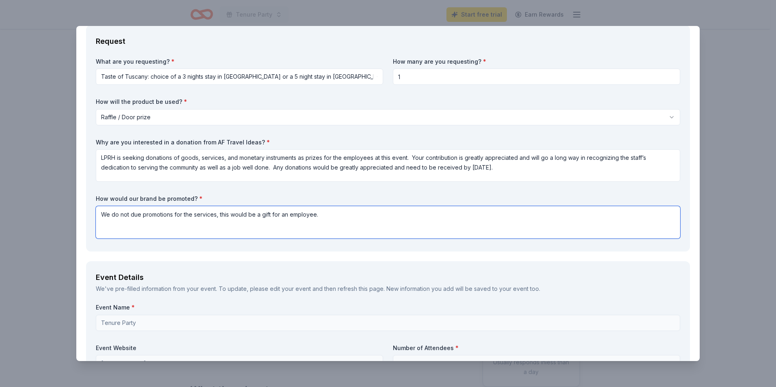
drag, startPoint x: 331, startPoint y: 212, endPoint x: 98, endPoint y: 214, distance: 232.7
click at [98, 214] on textarea "We do not due promotions for the services, this would be a gift for an employee." at bounding box center [388, 222] width 585 height 32
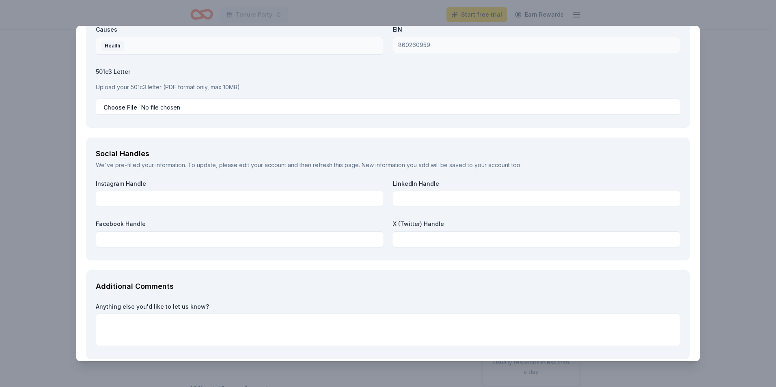
scroll to position [1043, 0]
type textarea "We would be happy to post about this donation on our website, youtube, instagra…"
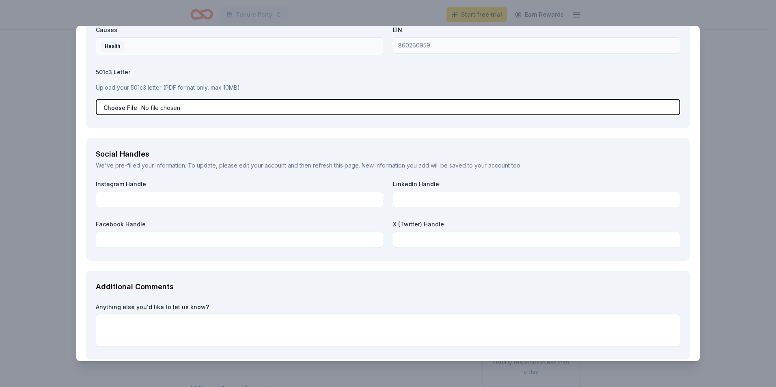
click at [190, 112] on input "file" at bounding box center [388, 107] width 585 height 16
type input "C:\fakepath\Donation Request Letter.docx"
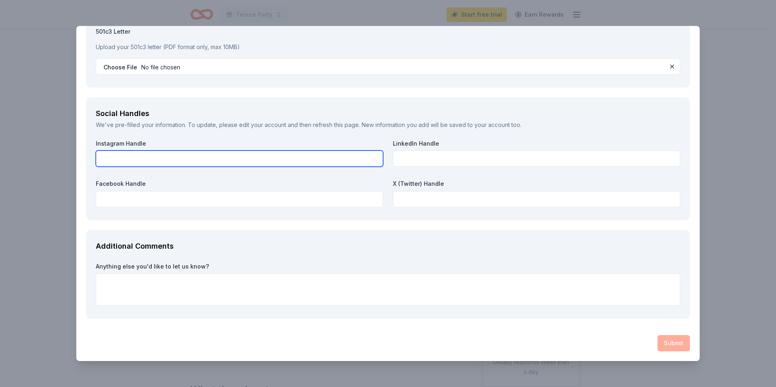
click at [198, 151] on input "text" at bounding box center [240, 159] width 288 height 16
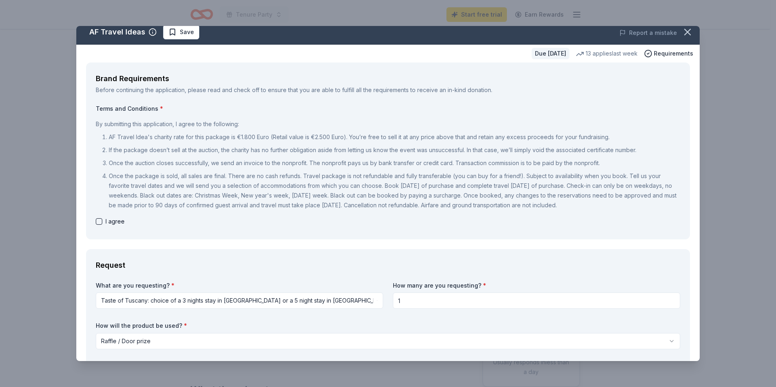
scroll to position [0, 0]
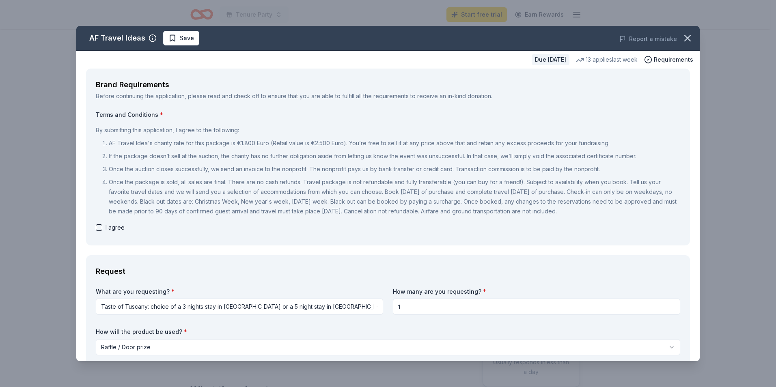
click at [97, 226] on button "button" at bounding box center [99, 228] width 6 height 6
checkbox input "true"
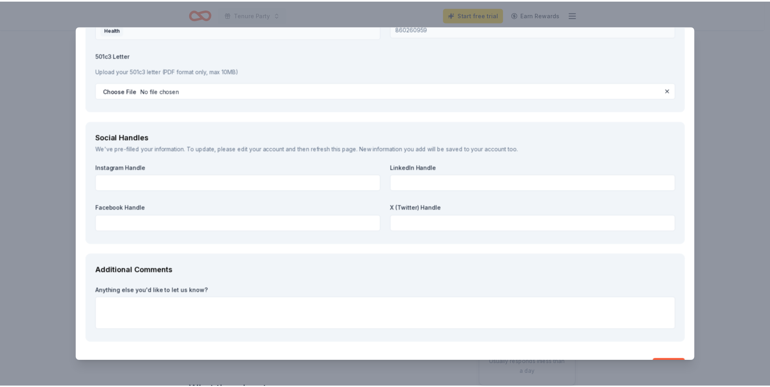
scroll to position [1083, 0]
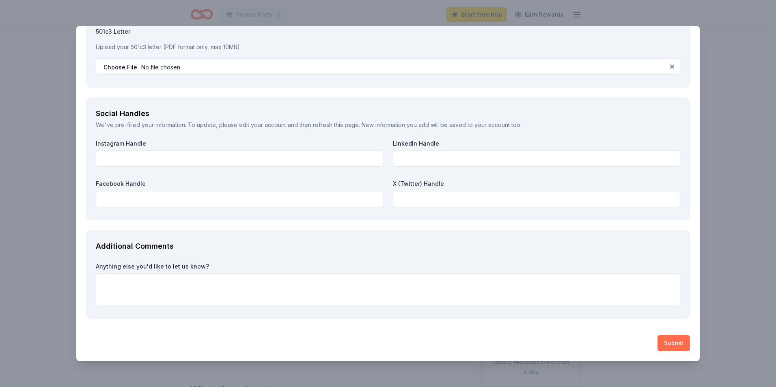
click at [669, 350] on button "Submit" at bounding box center [674, 343] width 32 height 16
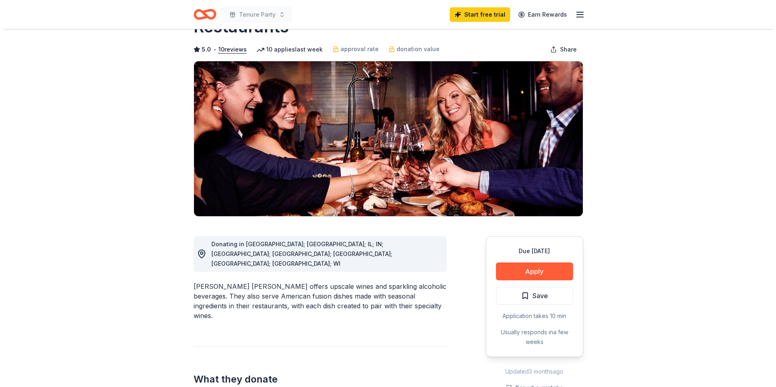
scroll to position [122, 0]
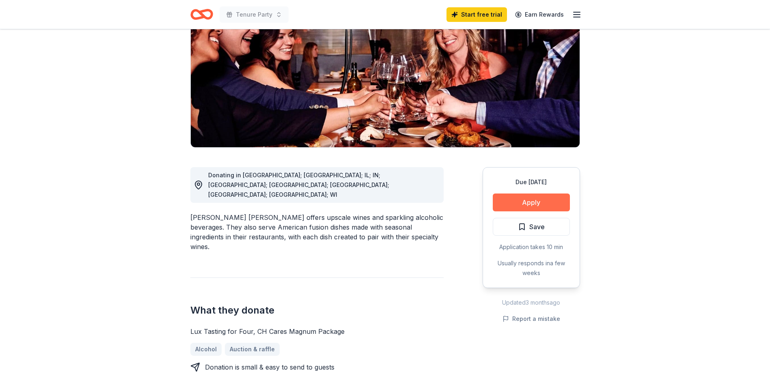
click at [517, 194] on button "Apply" at bounding box center [531, 203] width 77 height 18
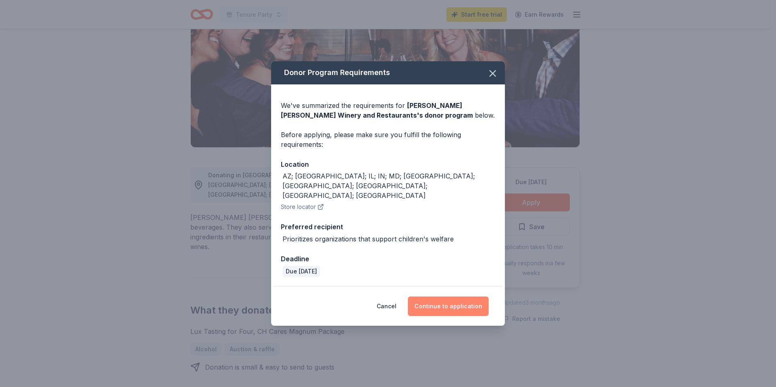
click at [439, 297] on button "Continue to application" at bounding box center [448, 306] width 81 height 19
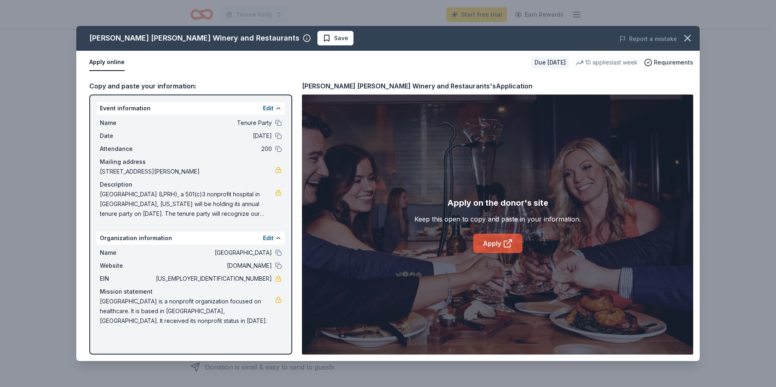
click at [493, 245] on link "Apply" at bounding box center [498, 243] width 49 height 19
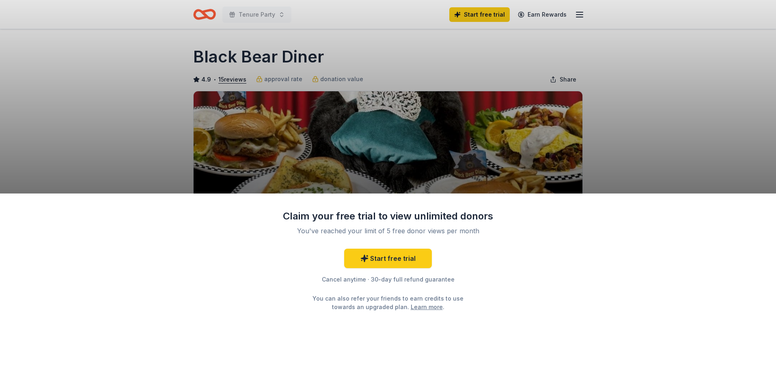
drag, startPoint x: 398, startPoint y: 85, endPoint x: 399, endPoint y: 97, distance: 11.4
click at [398, 85] on div "Claim your free trial to view unlimited donors You've reached your limit of 5 f…" at bounding box center [388, 193] width 776 height 387
